Goal: Task Accomplishment & Management: Complete application form

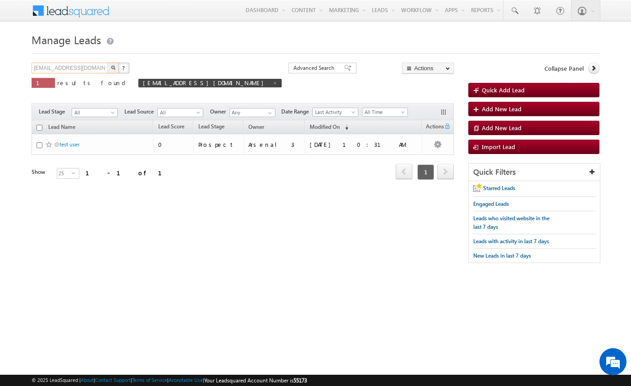
click at [100, 69] on input "amartha+test91225houaaswi@arsenalstudios.com" at bounding box center [70, 68] width 77 height 11
click at [90, 68] on input "amartha+test91225houaaswi@arsenalstudios.com" at bounding box center [70, 68] width 77 height 11
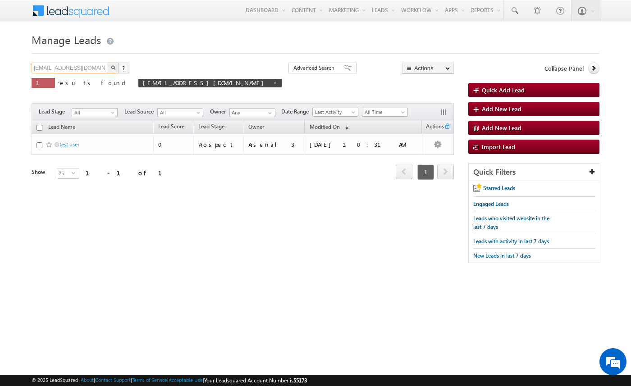
click at [90, 68] on input "amartha+test91225houaaswi@arsenalstudios.com" at bounding box center [70, 68] width 77 height 11
type input "Search Leads"
click at [17, 88] on body "Menu Arsenal 3 arsen alstu dios3 @stra tatec [DOMAIN_NAME]" at bounding box center [315, 136] width 631 height 272
click at [273, 82] on span at bounding box center [275, 83] width 5 height 5
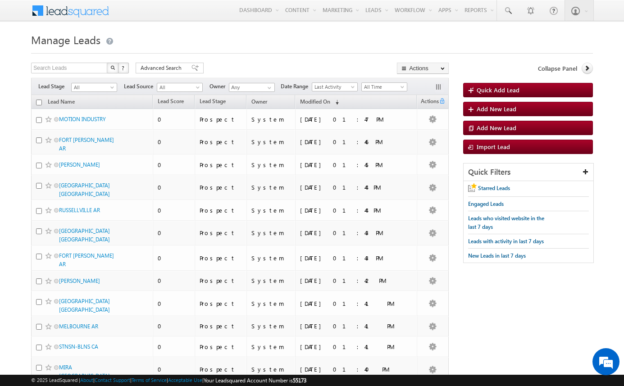
click at [209, 58] on form "Manage Leads Quick Add Lead Search Leads X ? 79522 results found Advanced Searc…" at bounding box center [312, 368] width 562 height 677
click at [498, 108] on span "Add New Lead" at bounding box center [497, 109] width 40 height 8
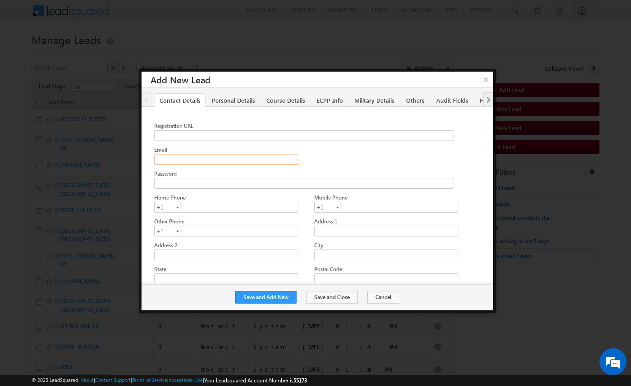
click at [205, 156] on input "Email" at bounding box center [226, 159] width 144 height 11
paste input "[EMAIL_ADDRESS][DOMAIN_NAME]"
type input "[EMAIL_ADDRESS][DOMAIN_NAME]"
click at [268, 296] on button "Save and Add New" at bounding box center [265, 297] width 61 height 13
click at [225, 163] on input "Email" at bounding box center [226, 159] width 144 height 11
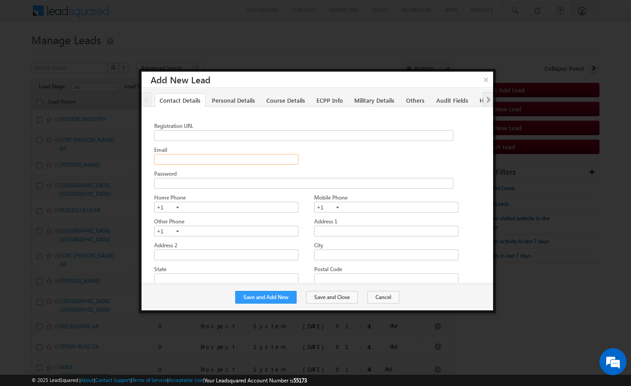
paste input "[EMAIL_ADDRESS][DOMAIN_NAME]"
click at [218, 159] on input "[EMAIL_ADDRESS][DOMAIN_NAME]" at bounding box center [226, 159] width 144 height 11
type input "amartha+test91225atlrt2@arsenalstudios.com"
click at [280, 296] on button "Save and Add New" at bounding box center [265, 297] width 61 height 13
click at [201, 159] on input "Email" at bounding box center [226, 159] width 144 height 11
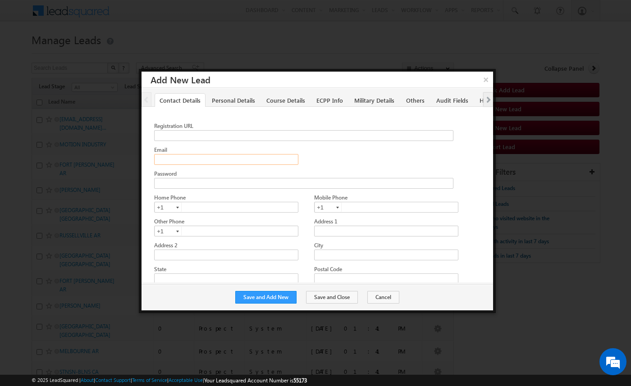
paste input "[EMAIL_ADDRESS][DOMAIN_NAME]"
click at [219, 158] on input "[EMAIL_ADDRESS][DOMAIN_NAME]" at bounding box center [226, 159] width 144 height 11
type input "amartha+test91225atlea@arsenalstudios.com"
click at [283, 297] on button "Save and Add New" at bounding box center [265, 297] width 61 height 13
click at [254, 162] on input "Email" at bounding box center [226, 159] width 144 height 11
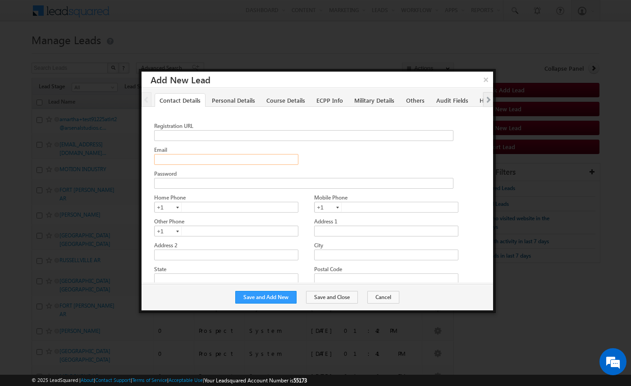
paste input "amartha+test91225atlea@arsenalstudios.com"
click at [220, 158] on input "amartha+test91225atlea@arsenalstudios.com" at bounding box center [226, 159] width 144 height 11
type input "amartha+test91225atlea2@arsenalstudios.com"
click at [277, 299] on button "Save and Add New" at bounding box center [265, 297] width 61 height 13
click at [380, 295] on button "Cancel" at bounding box center [383, 297] width 32 height 13
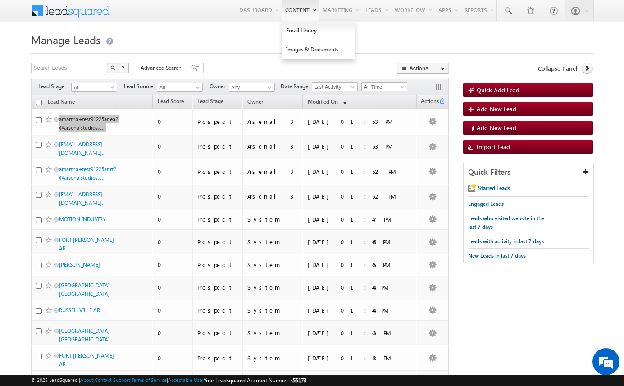
drag, startPoint x: 97, startPoint y: 119, endPoint x: 281, endPoint y: 0, distance: 219.3
click at [0, 0] on body "Menu Arsenal 3 arsen alstu dios3 @stra tatec [DOMAIN_NAME]" at bounding box center [312, 360] width 624 height 721
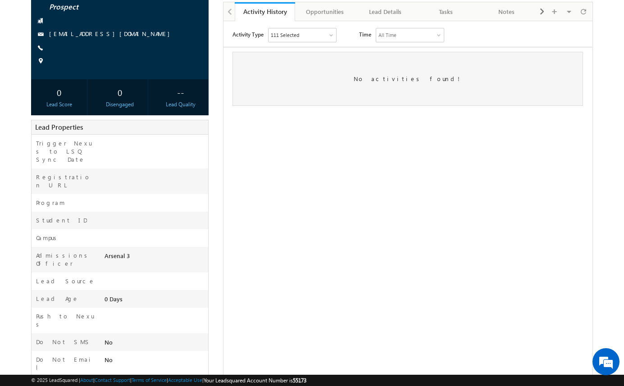
scroll to position [102, 0]
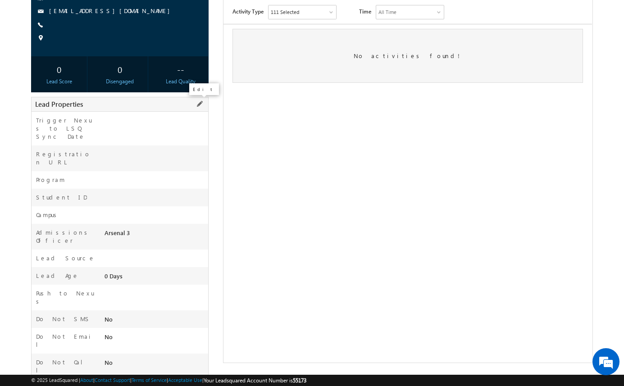
click at [201, 104] on span at bounding box center [200, 104] width 10 height 10
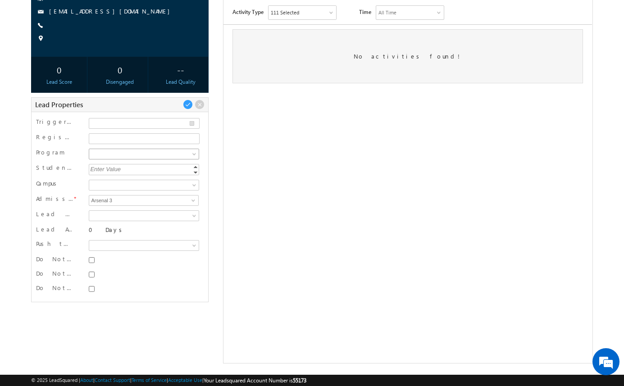
scroll to position [0, 0]
click at [194, 153] on span at bounding box center [194, 155] width 7 height 7
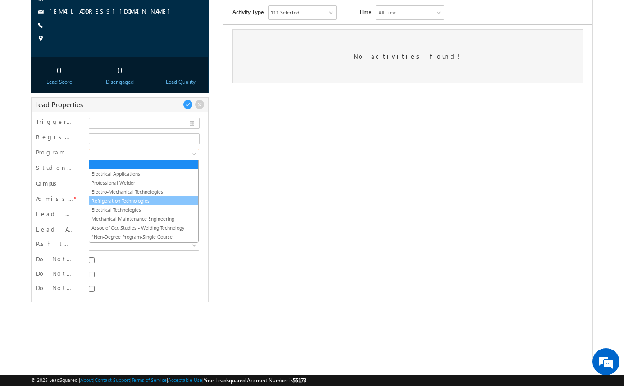
click at [176, 199] on link "Refrigeration Technologies" at bounding box center [143, 201] width 109 height 8
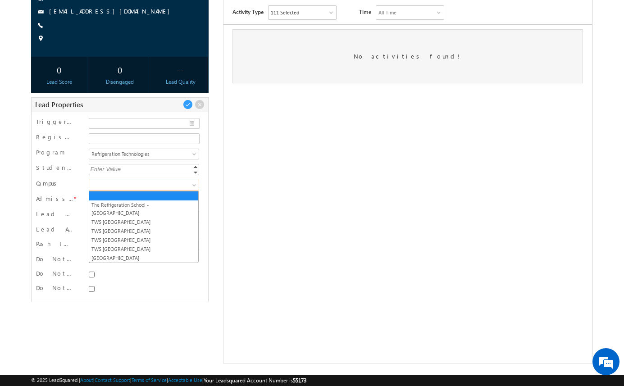
click at [185, 186] on span at bounding box center [142, 185] width 107 height 8
click at [166, 254] on link "[GEOGRAPHIC_DATA]" at bounding box center [143, 258] width 109 height 8
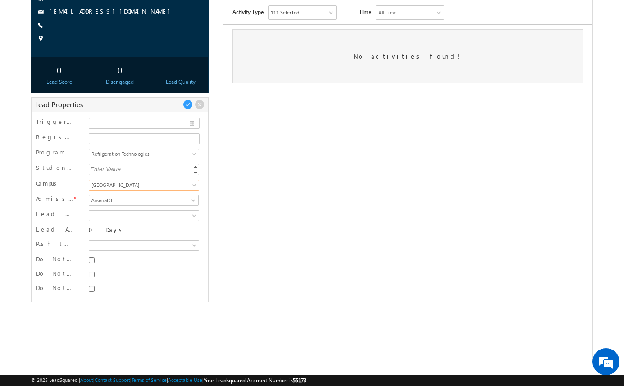
click at [91, 263] on div at bounding box center [143, 259] width 109 height 9
click at [92, 261] on input "Do Not SMS" at bounding box center [92, 260] width 6 height 6
checkbox input "true"
click at [92, 272] on input "Do Not Email" at bounding box center [92, 275] width 6 height 6
checkbox input "true"
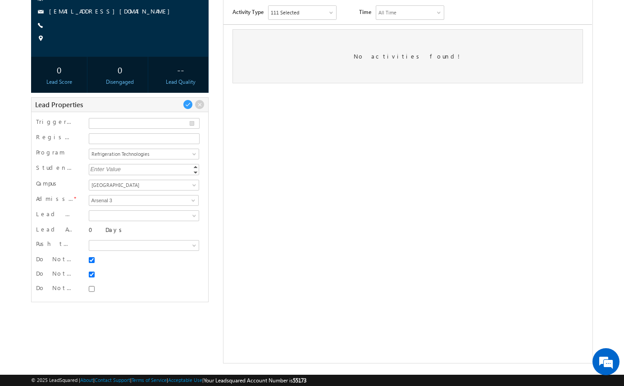
click at [94, 285] on div at bounding box center [143, 288] width 109 height 9
click at [93, 288] on input "Do Not Call" at bounding box center [92, 289] width 6 height 6
checkbox input "true"
click at [187, 102] on span at bounding box center [188, 105] width 10 height 10
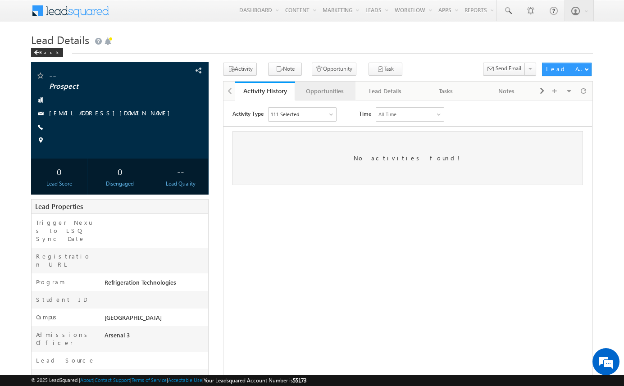
click at [337, 90] on div "Opportunities" at bounding box center [324, 91] width 45 height 11
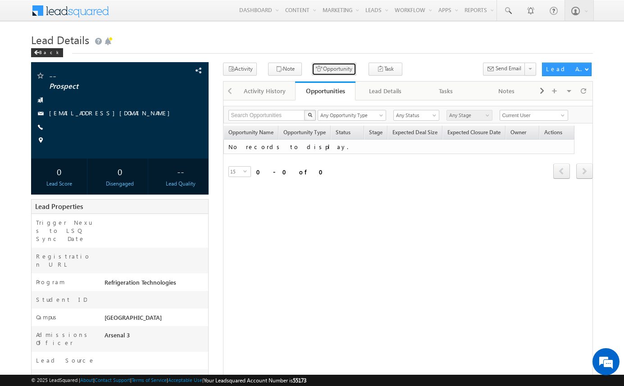
click at [335, 71] on button "Opportunity" at bounding box center [334, 69] width 45 height 13
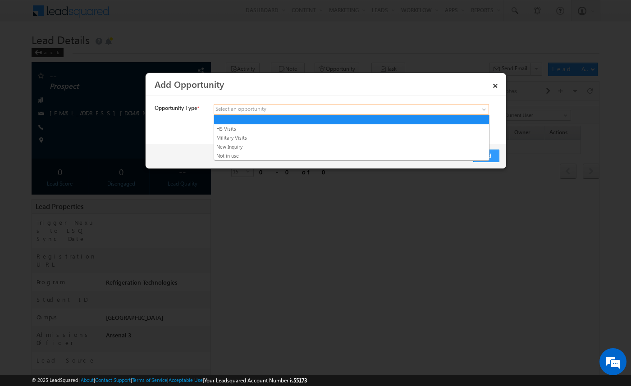
click at [263, 114] on link at bounding box center [351, 109] width 275 height 11
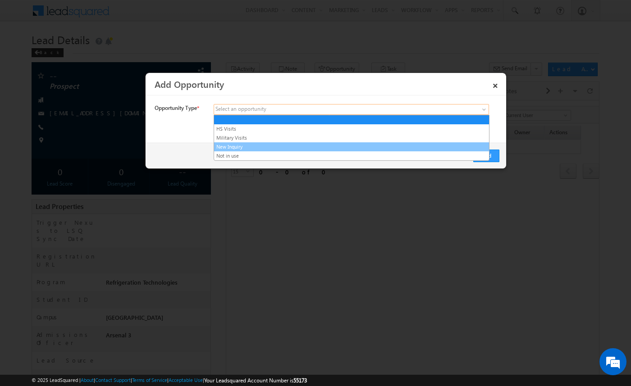
click at [259, 144] on link "New Inquiry" at bounding box center [351, 147] width 275 height 8
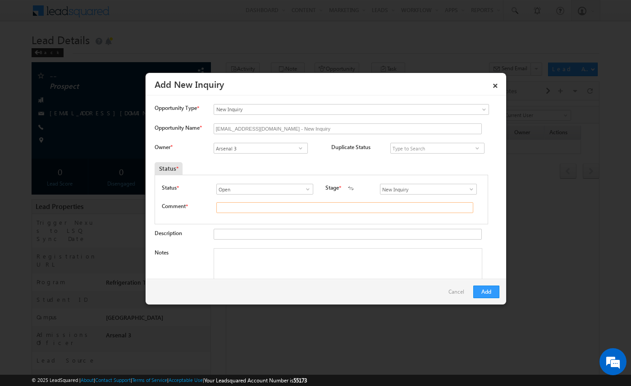
click at [244, 207] on input "text" at bounding box center [344, 207] width 257 height 11
type input "test"
click at [496, 289] on button "Add" at bounding box center [486, 292] width 26 height 13
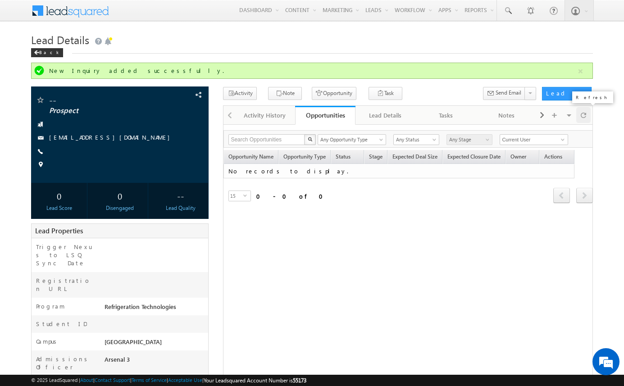
click at [582, 118] on span at bounding box center [583, 115] width 5 height 16
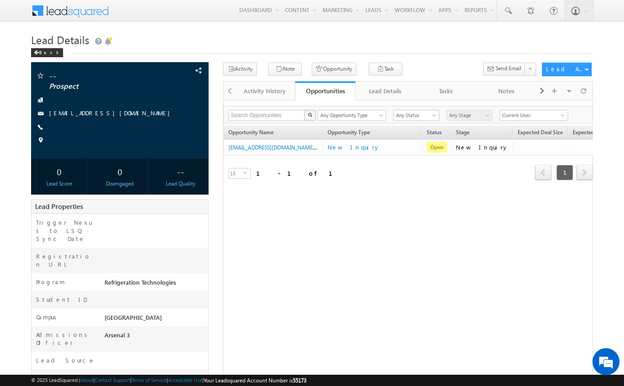
click at [583, 118] on div "Search Opportunities X 1 results found Any Opportunity Type HS Visits Military …" at bounding box center [407, 115] width 369 height 18
click at [603, 123] on body "Menu Arsenal 3 arsen alstu dios3 @stra tatec [DOMAIN_NAME]" at bounding box center [312, 243] width 624 height 487
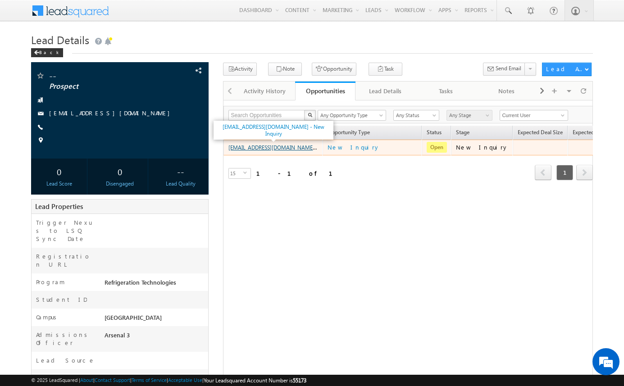
click at [300, 146] on link "[EMAIL_ADDRESS][DOMAIN_NAME] - New Inquiry" at bounding box center [288, 147] width 120 height 8
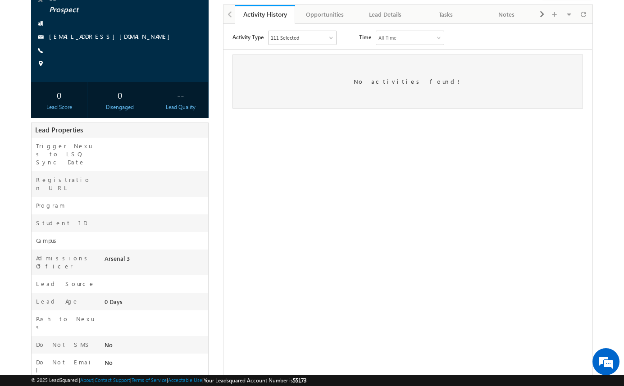
scroll to position [102, 0]
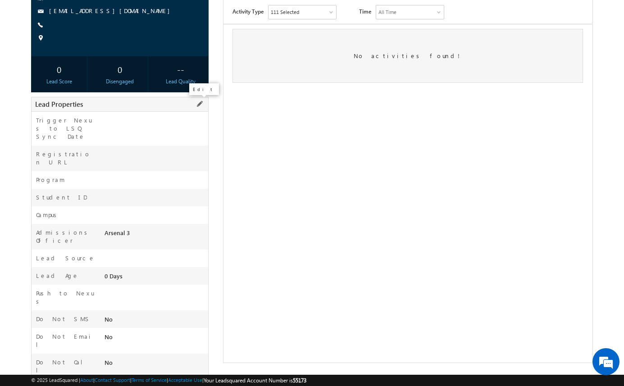
click at [202, 106] on span at bounding box center [200, 104] width 10 height 10
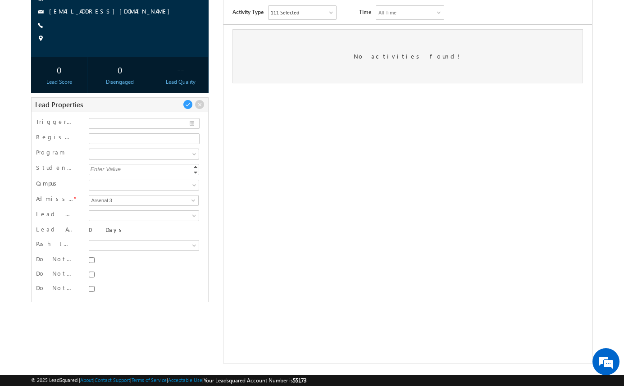
click at [163, 155] on span at bounding box center [142, 154] width 107 height 8
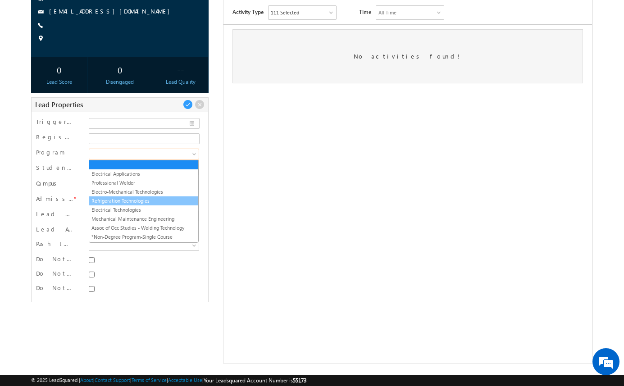
click at [160, 201] on link "Refrigeration Technologies" at bounding box center [143, 201] width 109 height 8
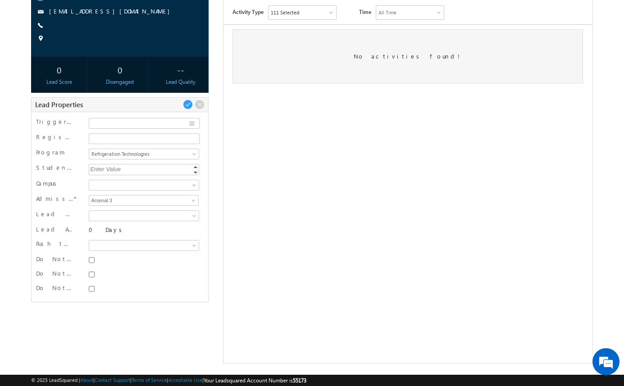
click at [155, 190] on div "The Refrigeration School -Phoenix TWS Tulsa Campus TWS Jacksonville Campus TWS …" at bounding box center [143, 186] width 114 height 14
click at [156, 190] on body "Menu Arsenal 3 arsen alstu dios3 @stra tatec h.com" at bounding box center [312, 130] width 624 height 465
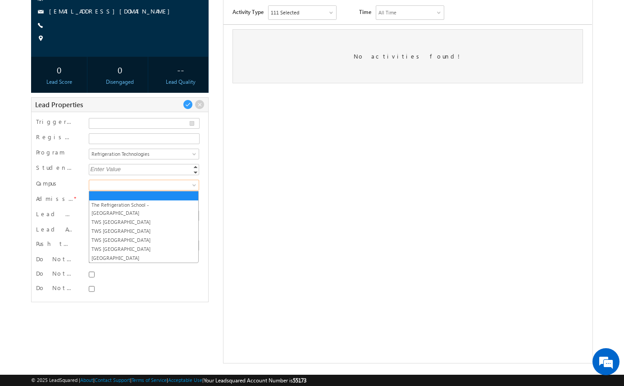
click at [158, 186] on span at bounding box center [142, 185] width 107 height 8
click at [145, 254] on link "[GEOGRAPHIC_DATA]" at bounding box center [143, 258] width 109 height 8
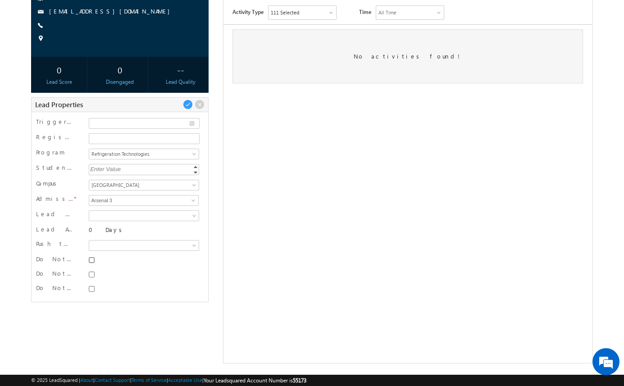
click at [94, 259] on input "Do Not SMS" at bounding box center [92, 260] width 6 height 6
checkbox input "true"
click at [94, 276] on input "Do Not Email" at bounding box center [92, 275] width 6 height 6
checkbox input "true"
click at [94, 291] on input "Do Not Call" at bounding box center [92, 289] width 6 height 6
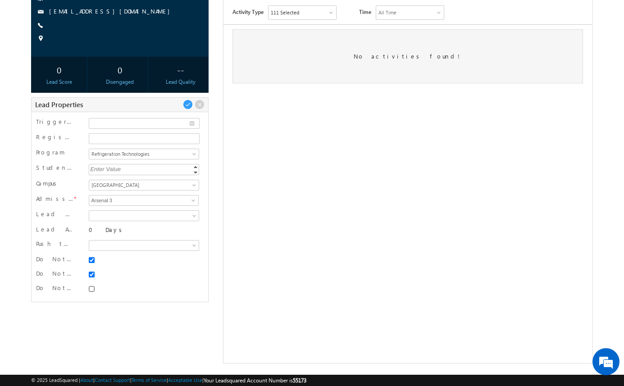
checkbox input "true"
click at [190, 104] on span at bounding box center [188, 105] width 10 height 10
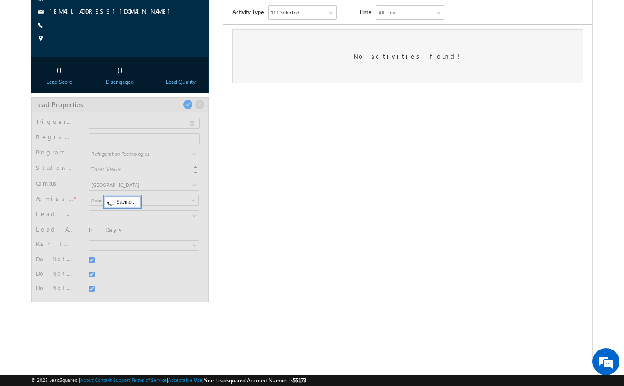
scroll to position [26, 0]
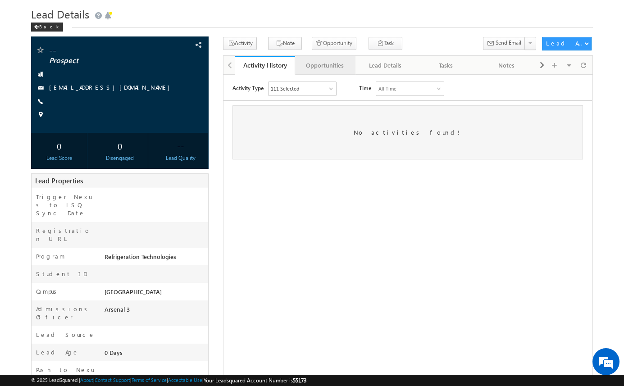
click at [330, 65] on div "Opportunities" at bounding box center [324, 65] width 45 height 11
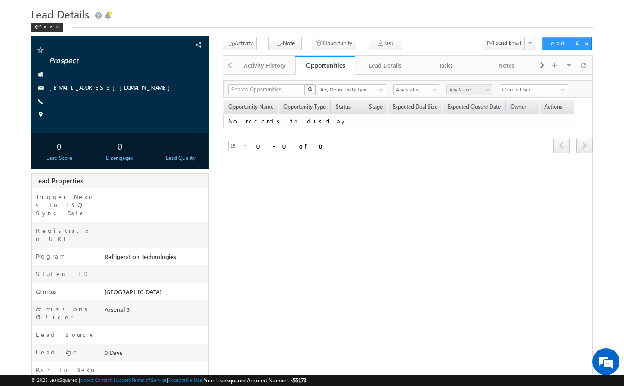
click at [330, 65] on div "Opportunities" at bounding box center [325, 65] width 47 height 9
click at [584, 65] on span at bounding box center [583, 65] width 5 height 16
click at [337, 47] on button "Opportunity" at bounding box center [334, 43] width 45 height 13
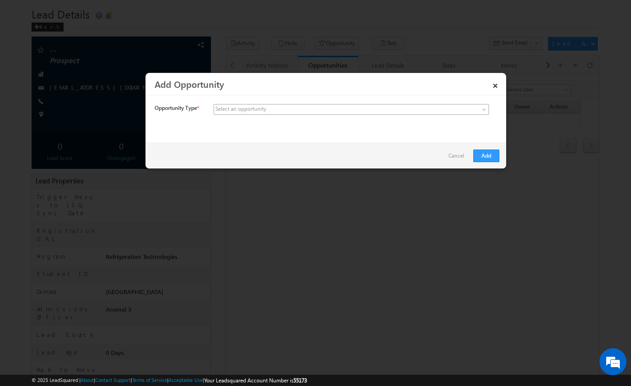
click at [314, 113] on span at bounding box center [284, 109] width 141 height 8
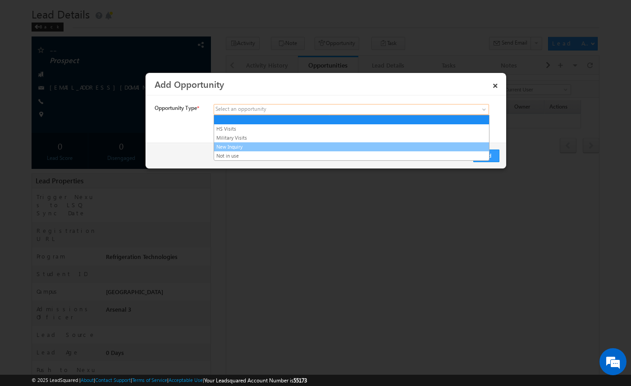
click at [305, 145] on link "New Inquiry" at bounding box center [351, 147] width 275 height 8
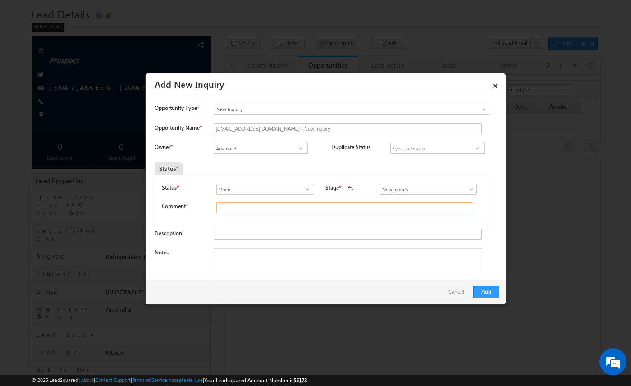
click at [244, 209] on input "text" at bounding box center [344, 207] width 257 height 11
type input "test"
click at [495, 290] on button "Add" at bounding box center [486, 292] width 26 height 13
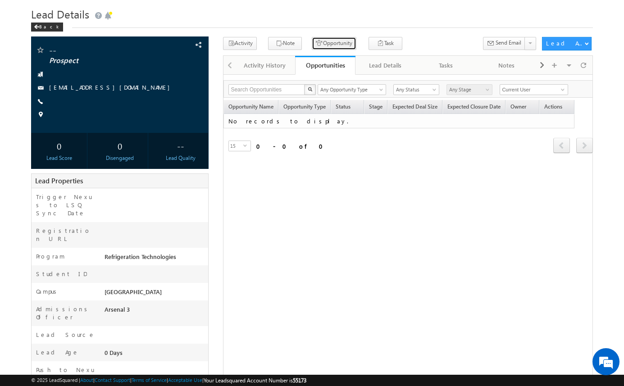
click at [334, 42] on button "Opportunity" at bounding box center [334, 43] width 45 height 13
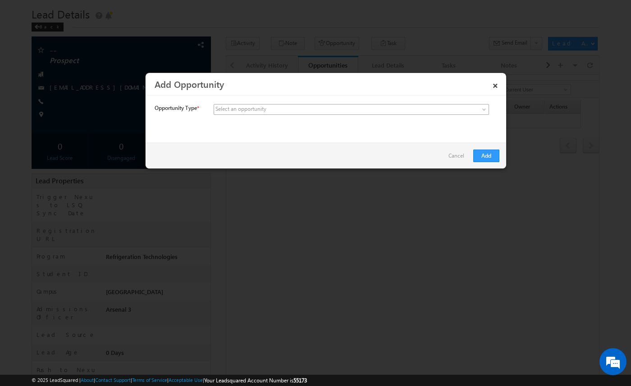
click at [303, 111] on span at bounding box center [284, 109] width 141 height 8
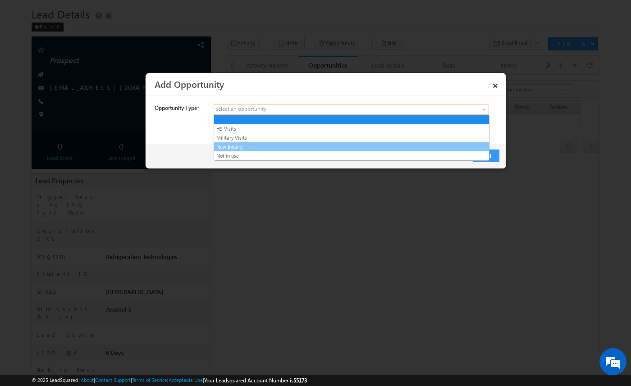
click at [300, 146] on link "New Inquiry" at bounding box center [351, 147] width 275 height 8
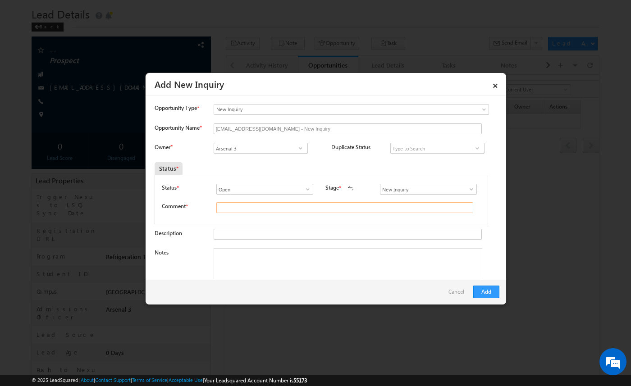
click at [261, 210] on input "text" at bounding box center [344, 207] width 257 height 11
type input "test"
click at [483, 289] on button "Add" at bounding box center [486, 292] width 26 height 13
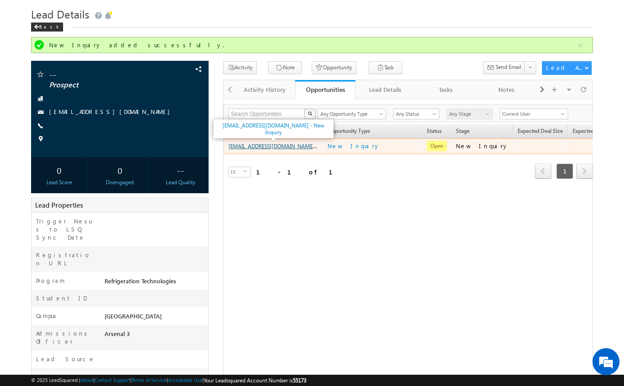
click at [304, 146] on link "amartha+test91225atlrt2@arsenalstudios.com - New Inquiry" at bounding box center [288, 146] width 120 height 8
